Goal: Check status

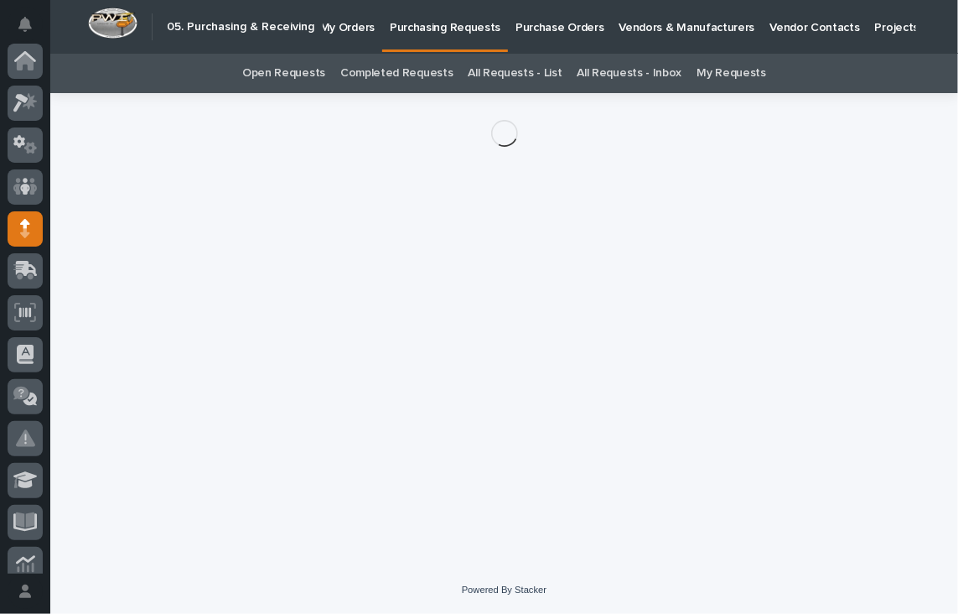
scroll to position [168, 0]
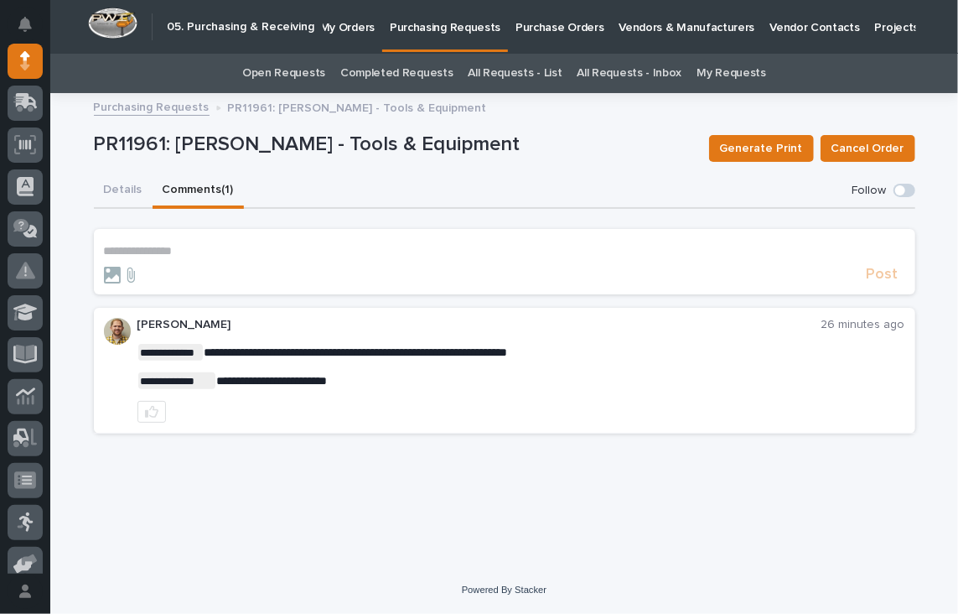
click at [184, 253] on p "**********" at bounding box center [504, 251] width 801 height 14
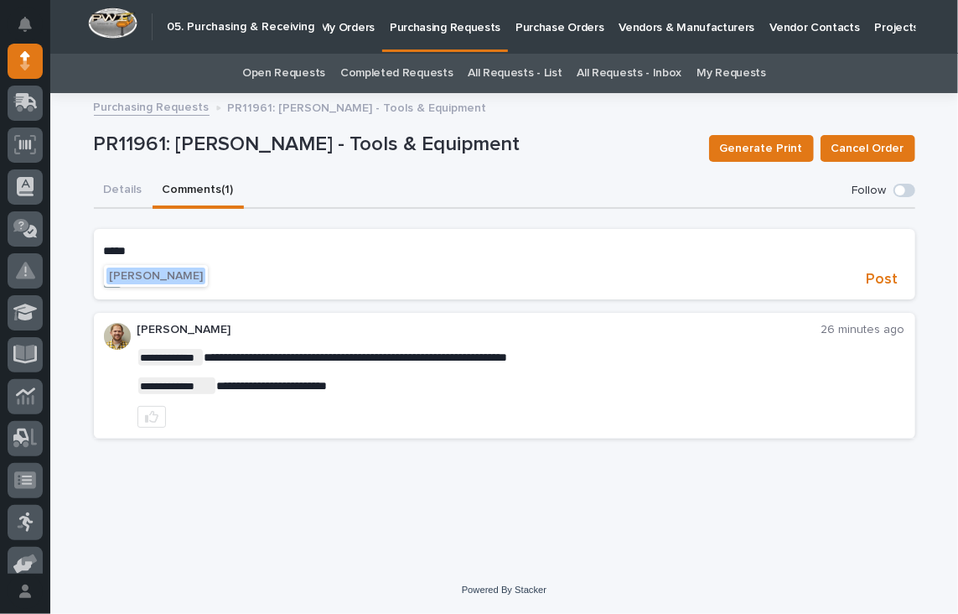
click at [144, 270] on span "[PERSON_NAME]" at bounding box center [156, 276] width 94 height 12
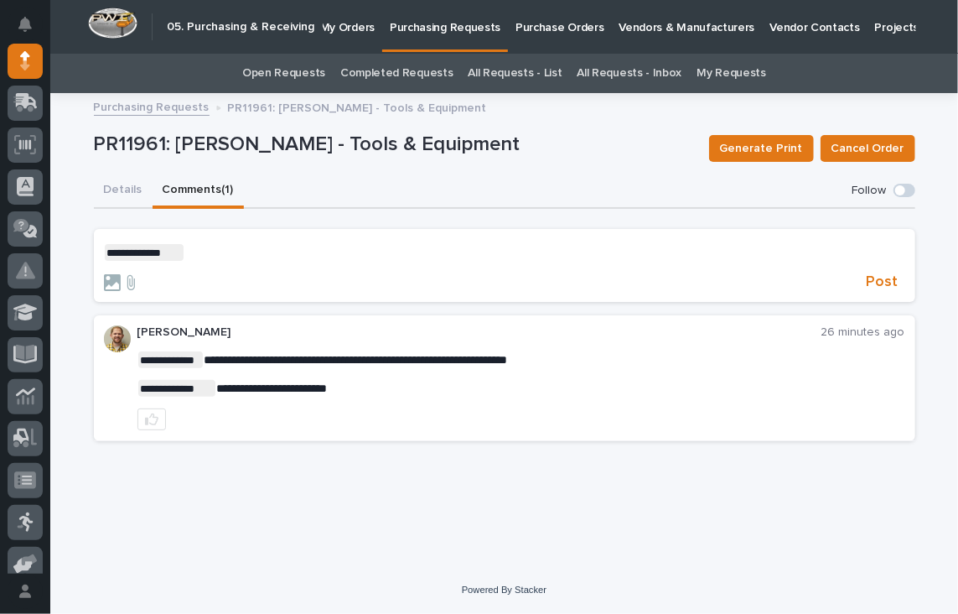
click at [201, 261] on form "**********" at bounding box center [504, 268] width 801 height 49
click at [207, 257] on p "**********" at bounding box center [504, 252] width 801 height 17
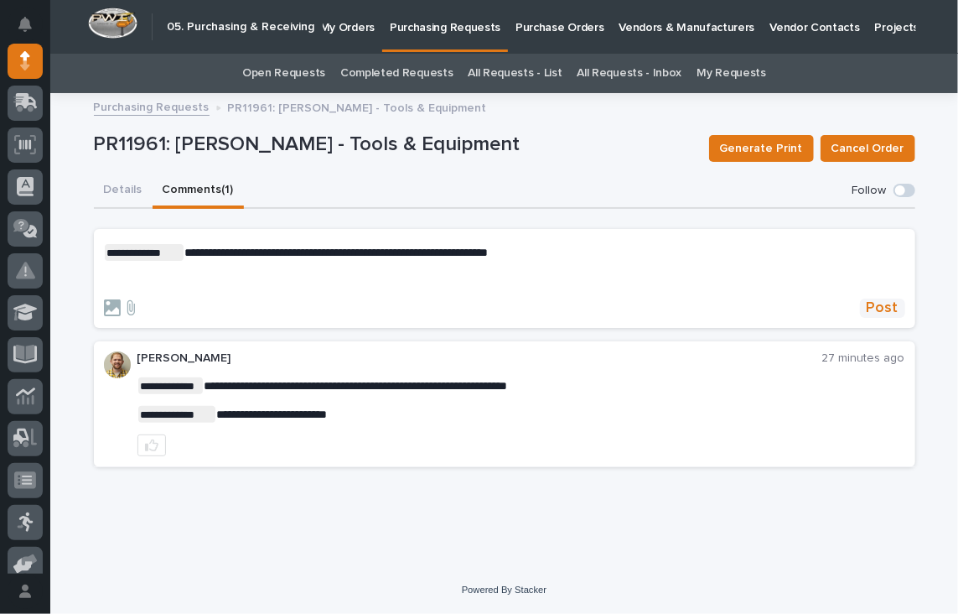
click at [883, 309] on span "Post" at bounding box center [883, 307] width 32 height 19
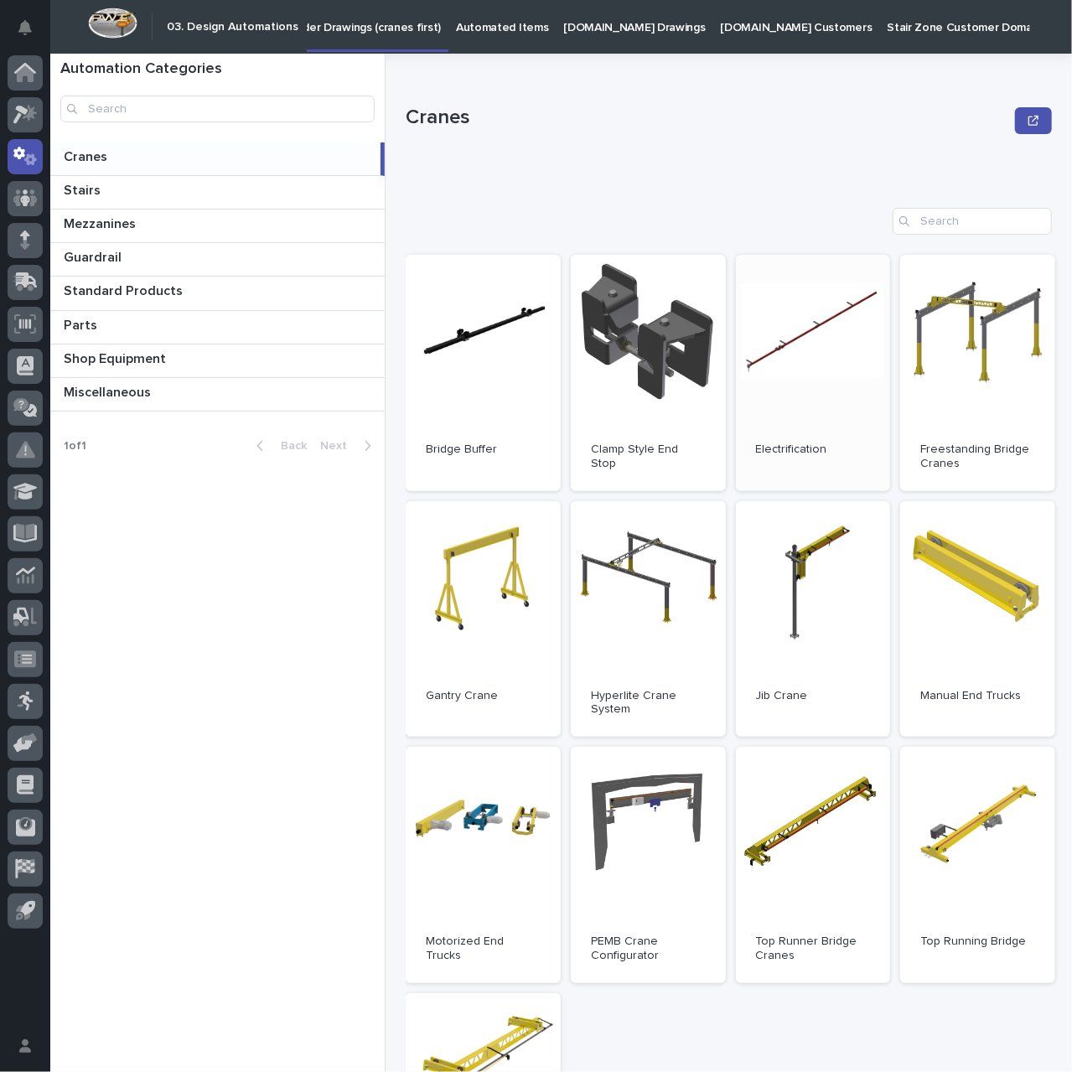
click at [810, 367] on span "Open" at bounding box center [813, 373] width 30 height 12
click at [33, 279] on icon at bounding box center [27, 280] width 22 height 16
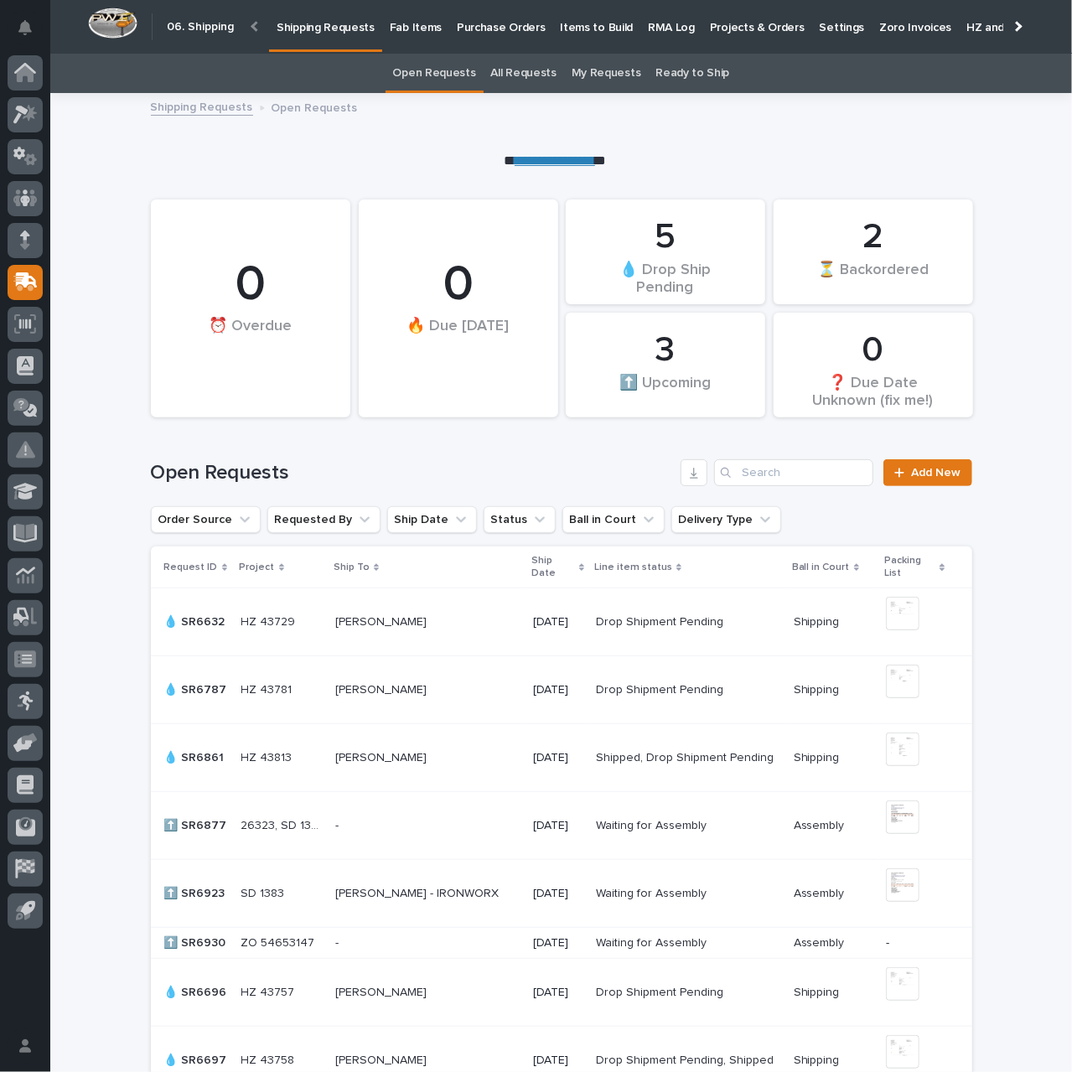
click at [526, 73] on link "All Requests" at bounding box center [523, 73] width 65 height 39
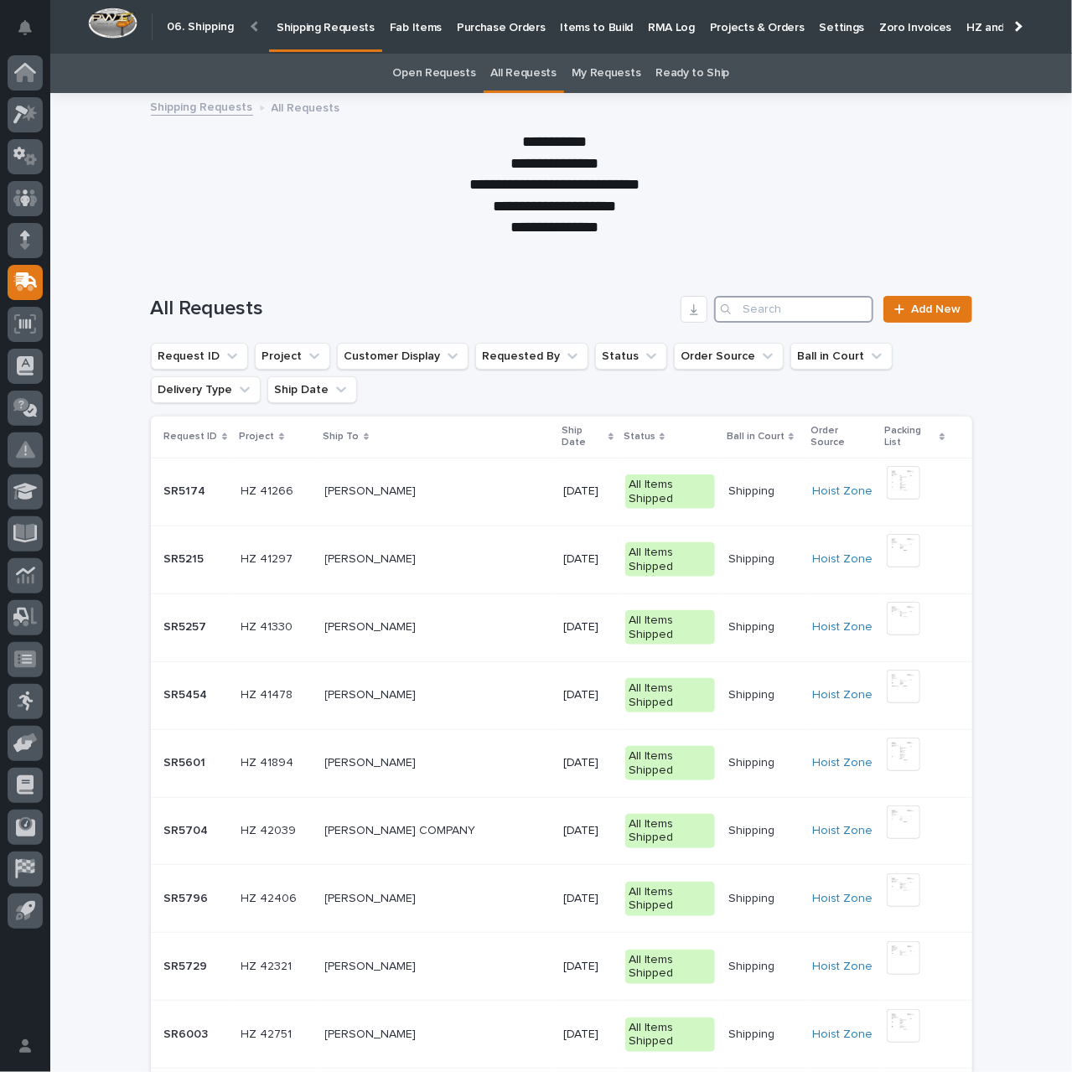
click at [784, 309] on input "Search" at bounding box center [793, 309] width 159 height 27
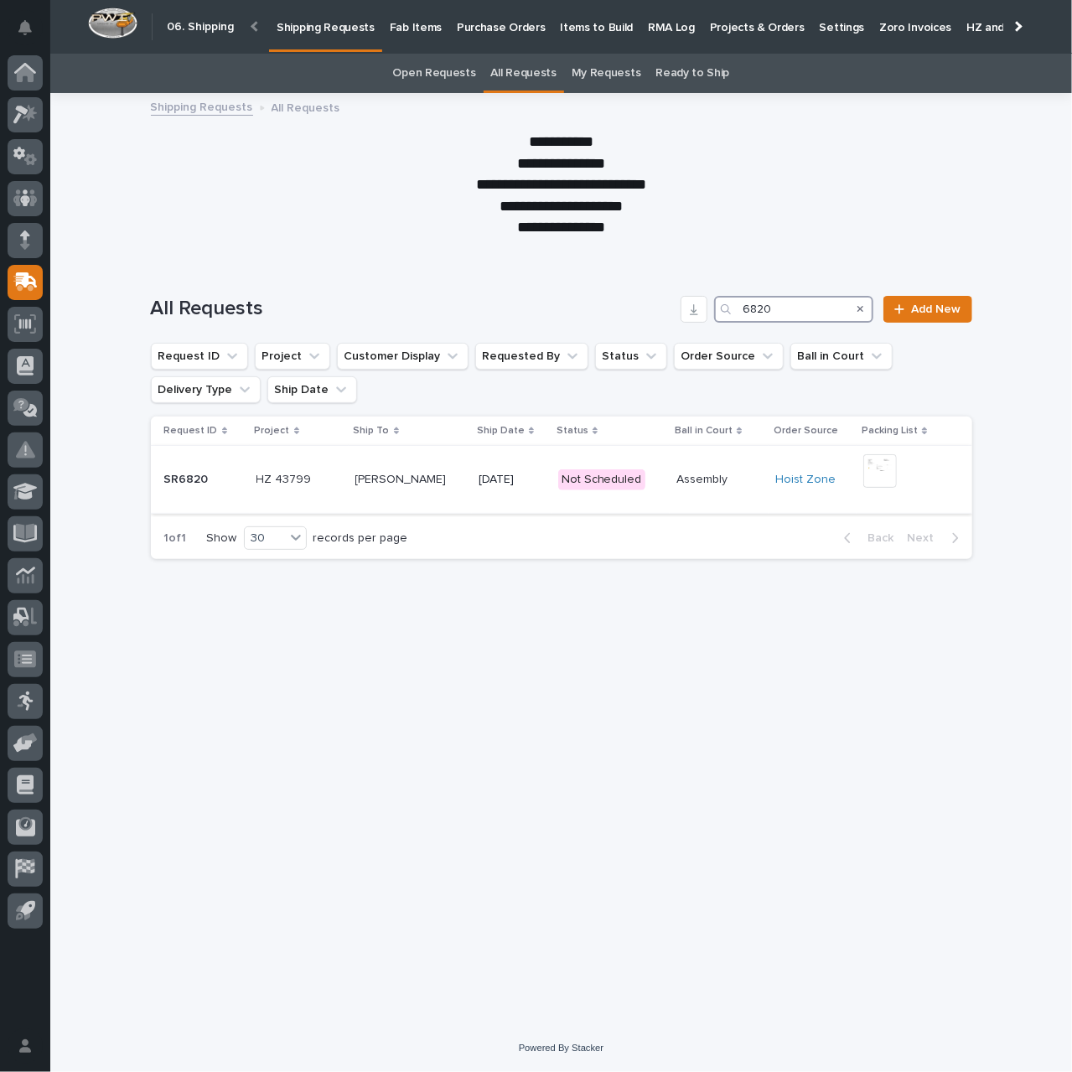
type input "6820"
click at [246, 490] on td "SR6820 SR6820" at bounding box center [200, 480] width 99 height 68
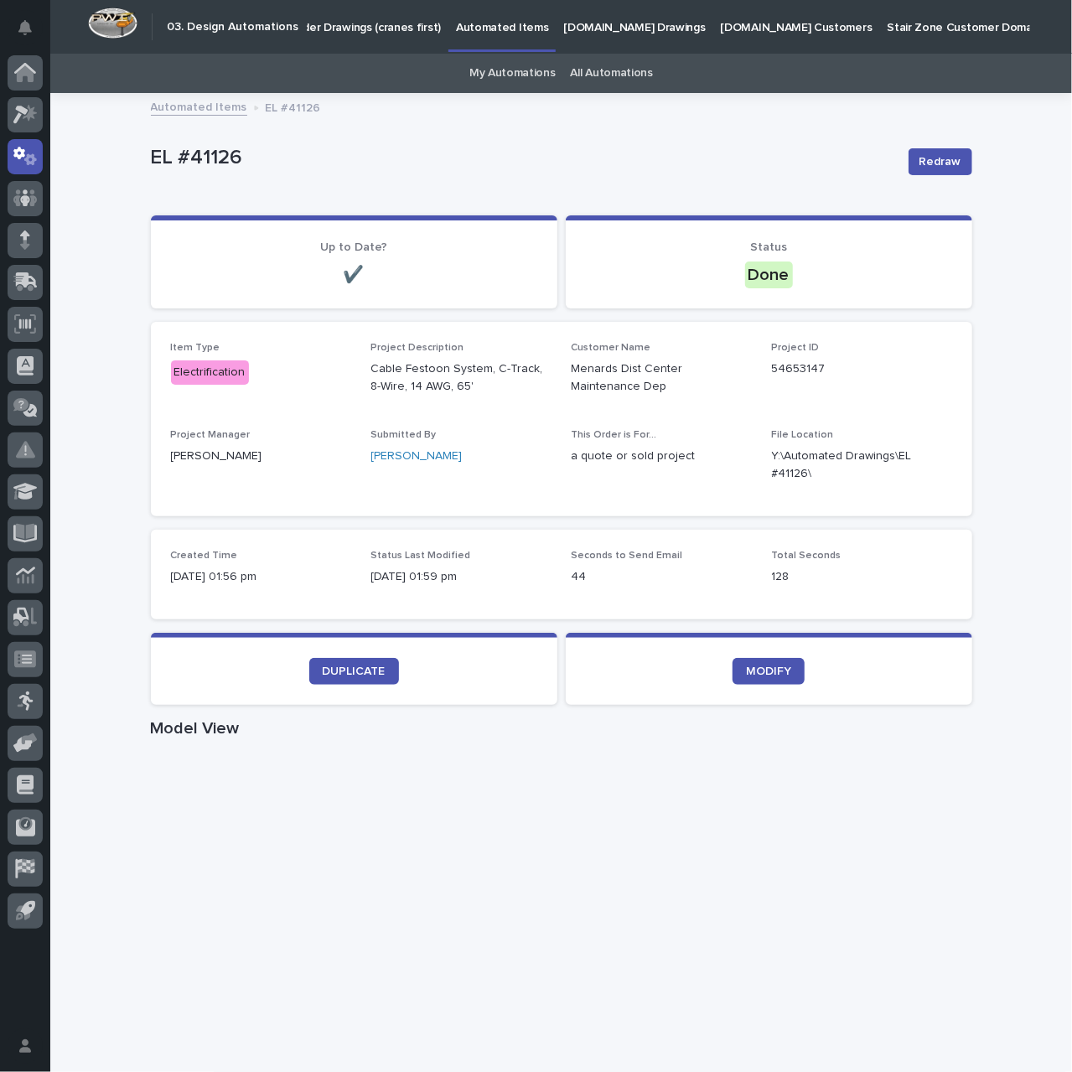
click at [191, 109] on link "Automated Items" at bounding box center [199, 105] width 96 height 19
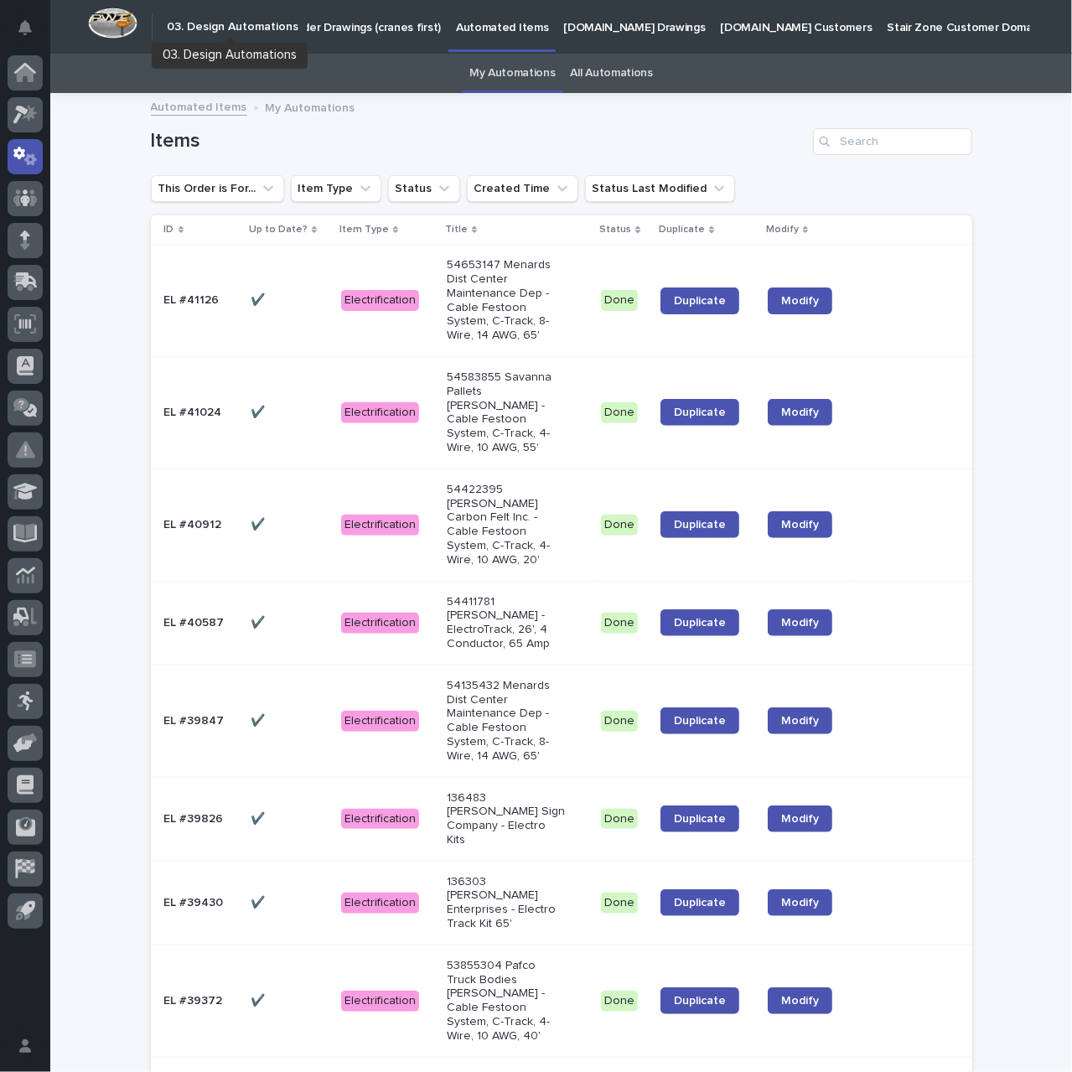
click at [255, 29] on h2 "03. Design Automations" at bounding box center [233, 27] width 132 height 14
click at [347, 28] on p "Order Drawings (cranes first)" at bounding box center [365, 17] width 151 height 35
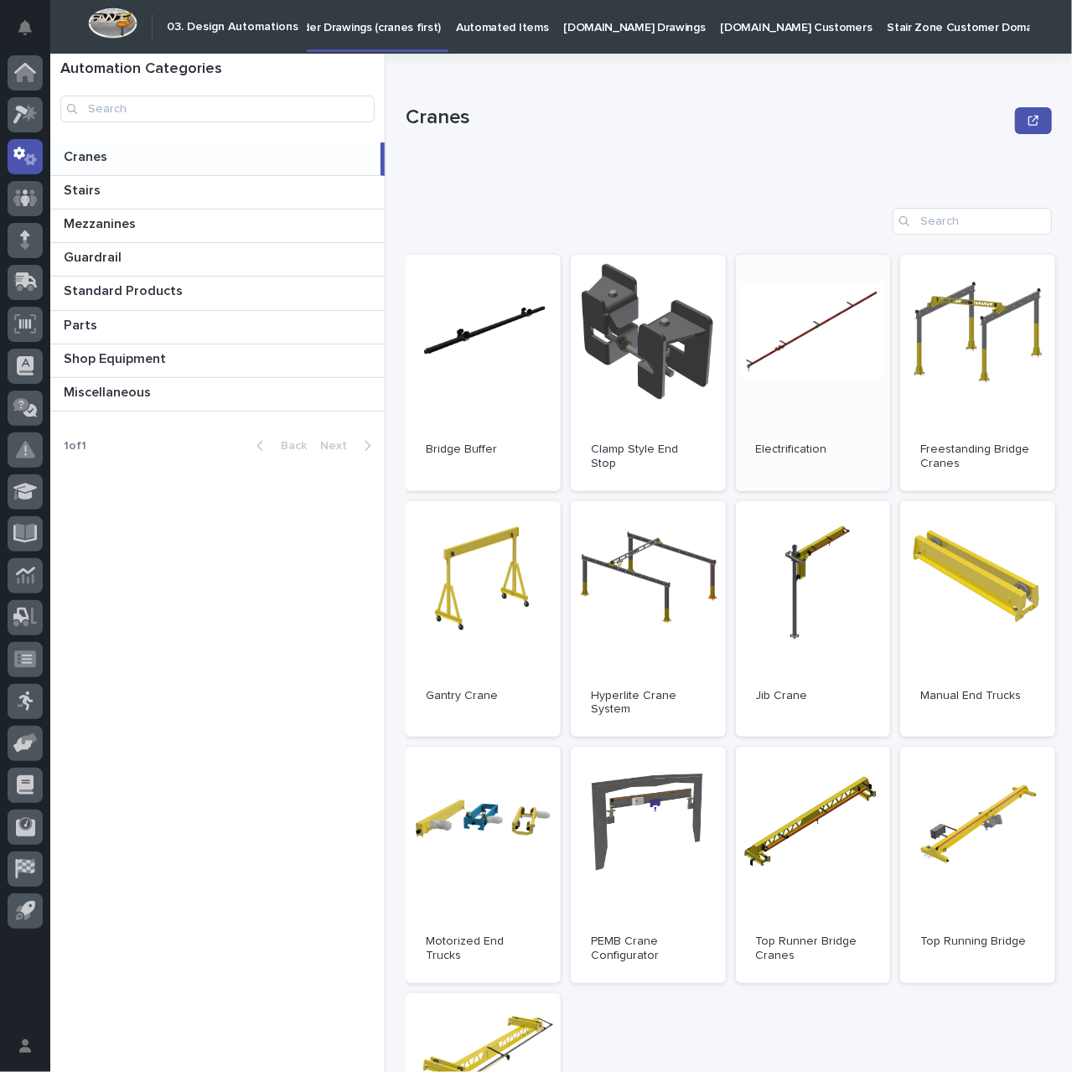
click at [793, 396] on link "Open" at bounding box center [813, 373] width 155 height 236
click at [798, 370] on span "Open" at bounding box center [813, 373] width 30 height 12
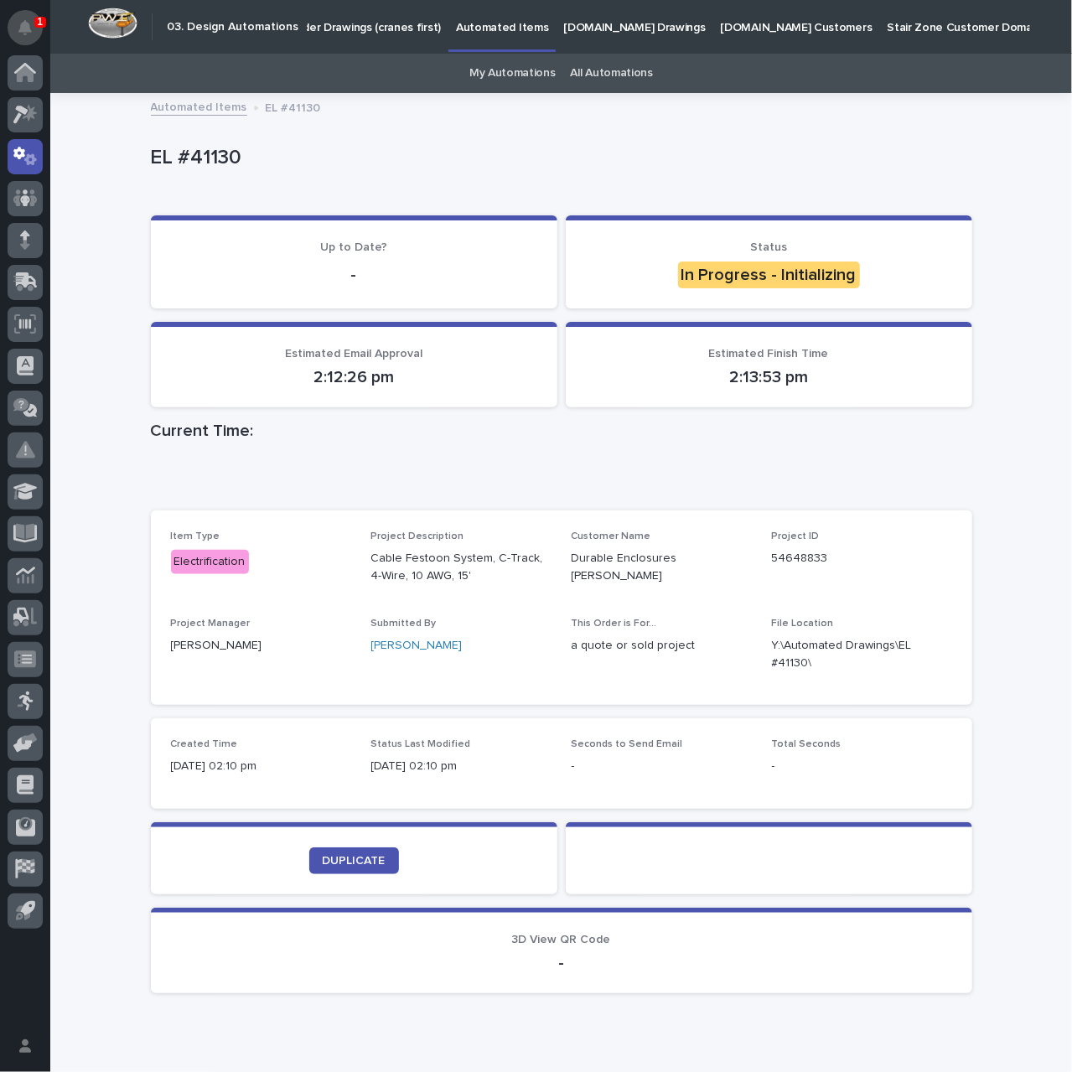
click at [19, 32] on icon "Notifications" at bounding box center [24, 27] width 13 height 15
click at [517, 147] on p "EL #41130" at bounding box center [558, 158] width 815 height 24
